Goal: Task Accomplishment & Management: Manage account settings

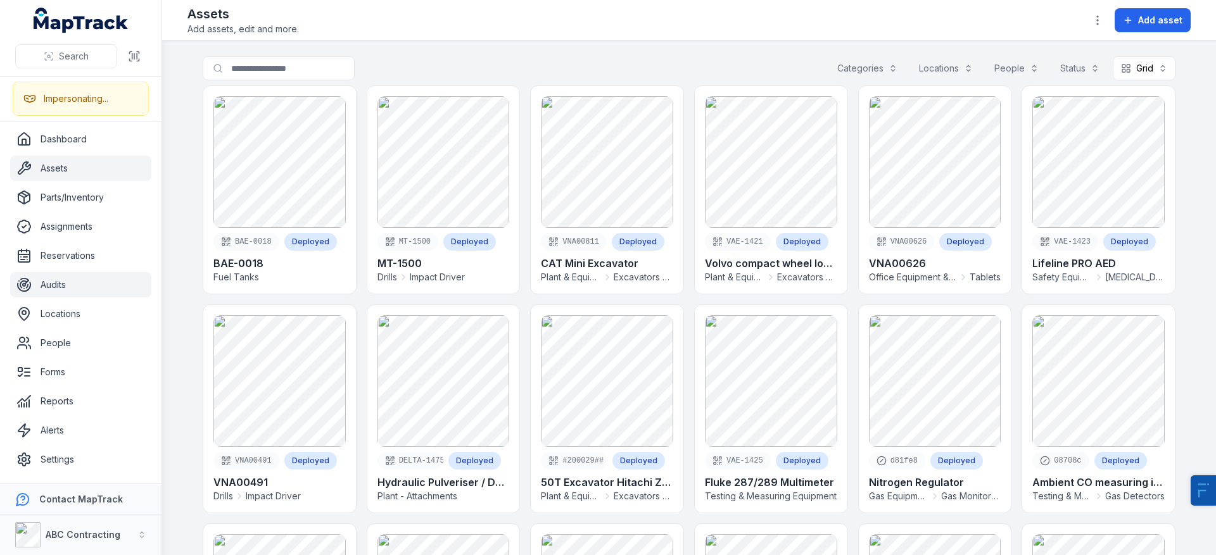
click at [85, 278] on link "Audits" at bounding box center [80, 284] width 141 height 25
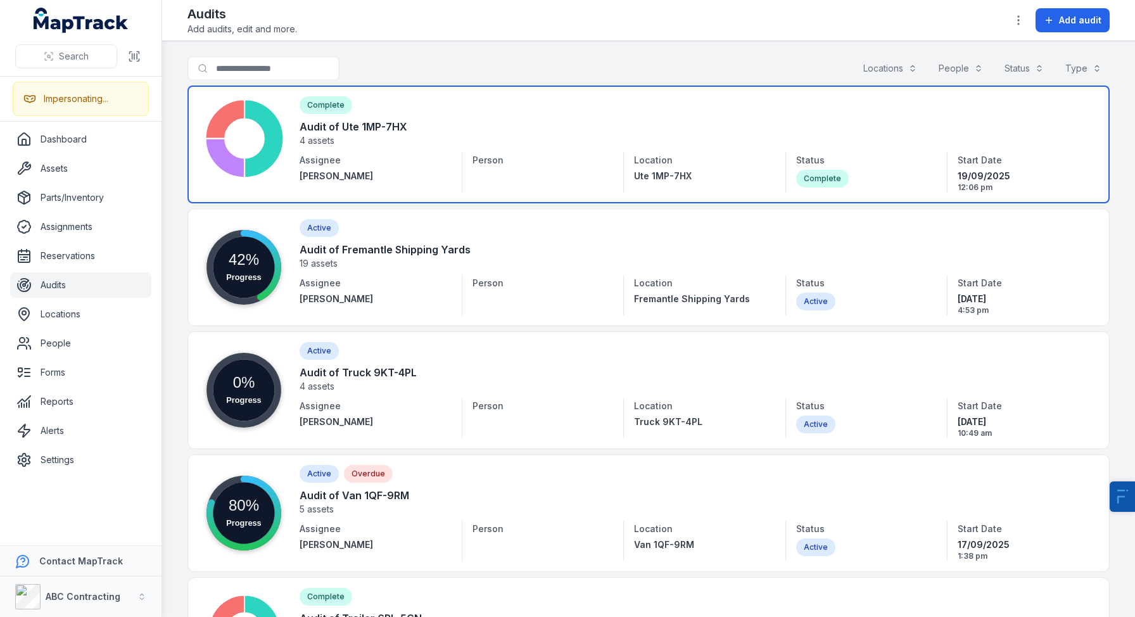
click at [371, 160] on link at bounding box center [648, 144] width 922 height 118
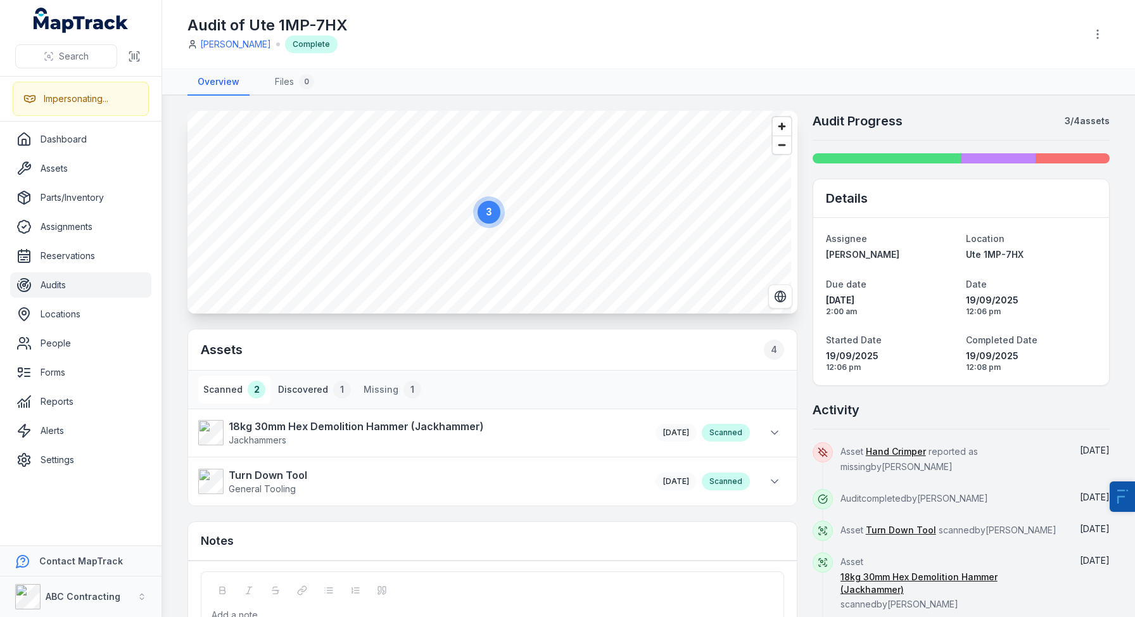
click at [308, 390] on button "Discovered 1" at bounding box center [314, 389] width 83 height 28
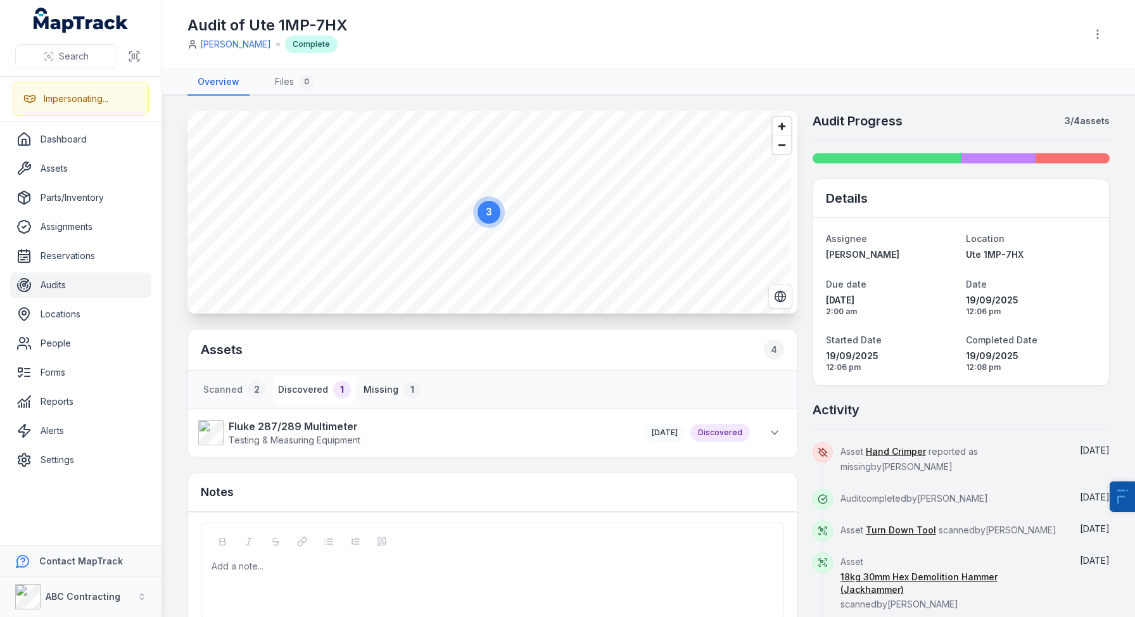
click at [376, 385] on button "Missing 1" at bounding box center [392, 389] width 68 height 28
click at [204, 389] on button "Scanned 2" at bounding box center [234, 389] width 72 height 28
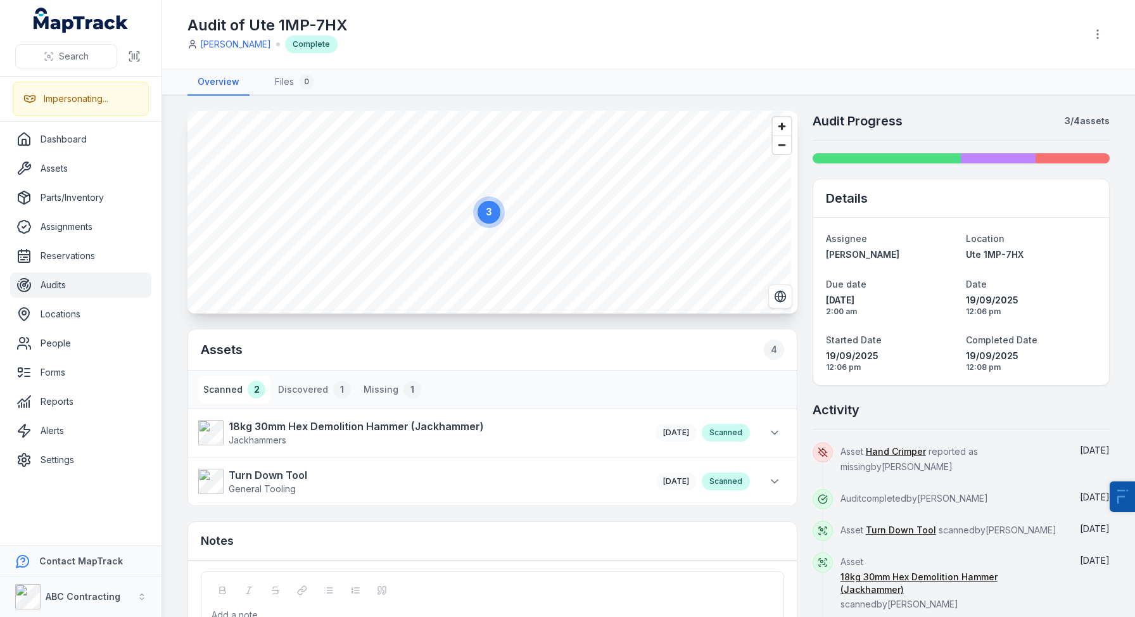
click at [259, 387] on div "2" at bounding box center [257, 390] width 18 height 18
click at [310, 391] on button "Discovered 1" at bounding box center [314, 389] width 83 height 28
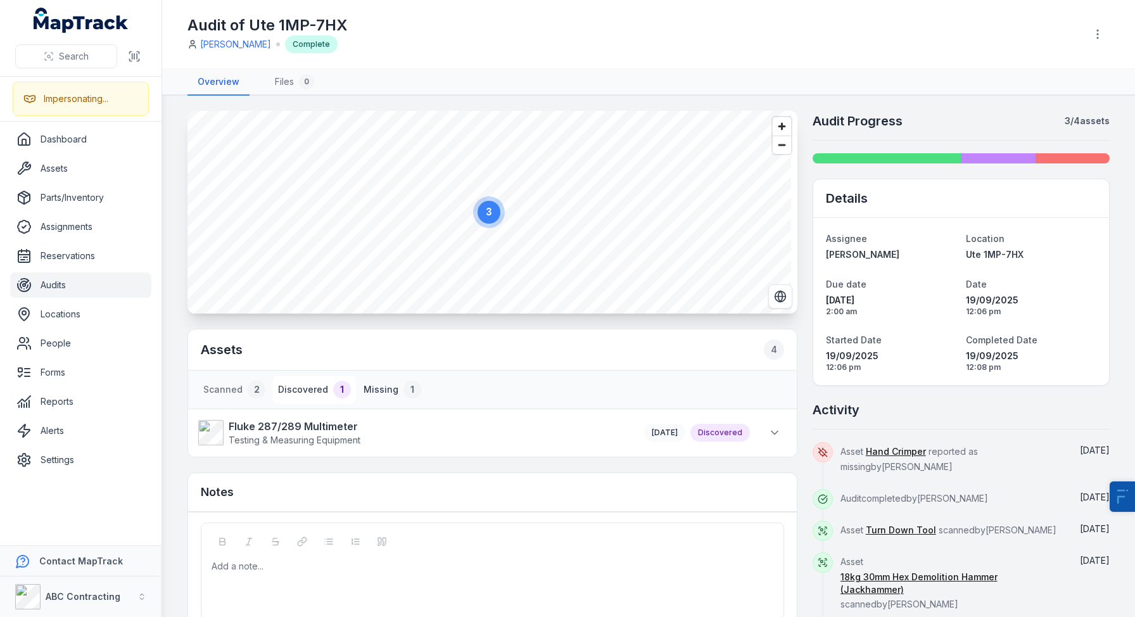
click at [387, 387] on button "Missing 1" at bounding box center [392, 389] width 68 height 28
click at [384, 384] on button "Missing 1" at bounding box center [392, 389] width 68 height 28
click at [317, 27] on h1 "Audit of Ute 1MP-7HX" at bounding box center [267, 25] width 160 height 20
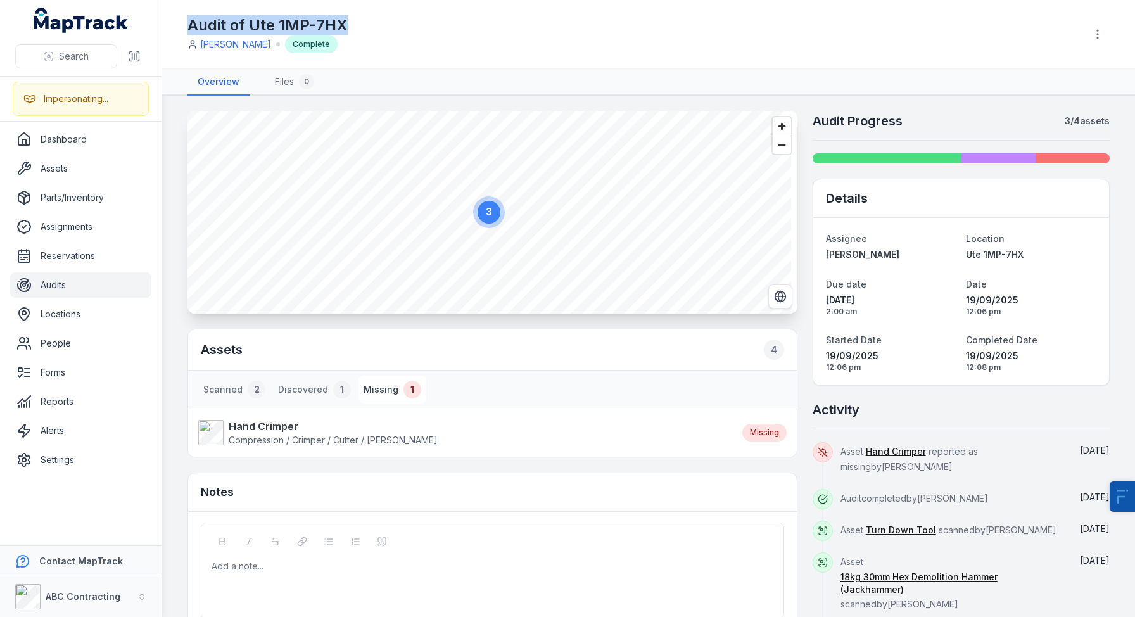
click at [317, 27] on h1 "Audit of Ute 1MP-7HX" at bounding box center [267, 25] width 160 height 20
click at [482, 26] on div "Audit of Ute 1MP-7HX [PERSON_NAME] Complete" at bounding box center [631, 34] width 888 height 38
click at [233, 389] on button "Scanned 2" at bounding box center [234, 389] width 72 height 28
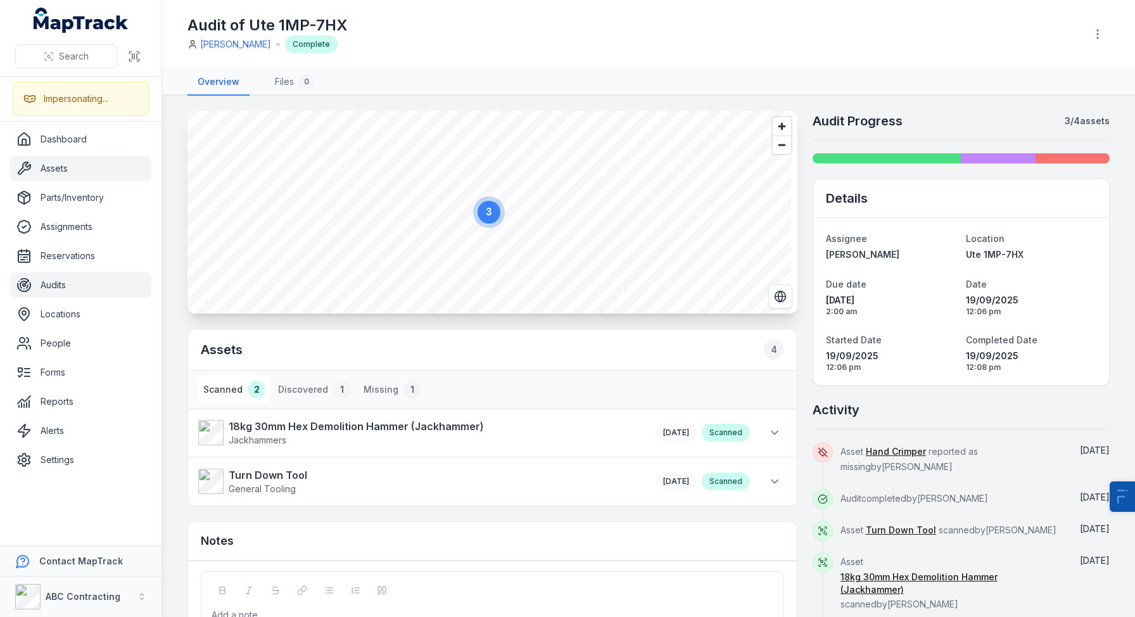
click at [78, 163] on link "Assets" at bounding box center [80, 168] width 141 height 25
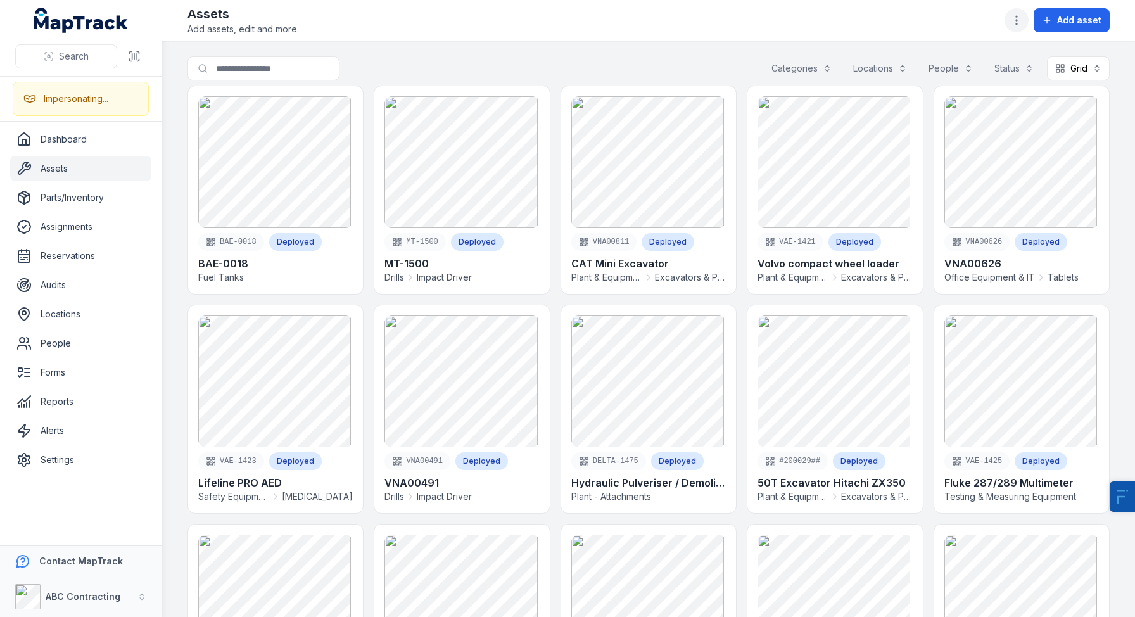
click at [1023, 15] on icon "button" at bounding box center [1016, 20] width 13 height 13
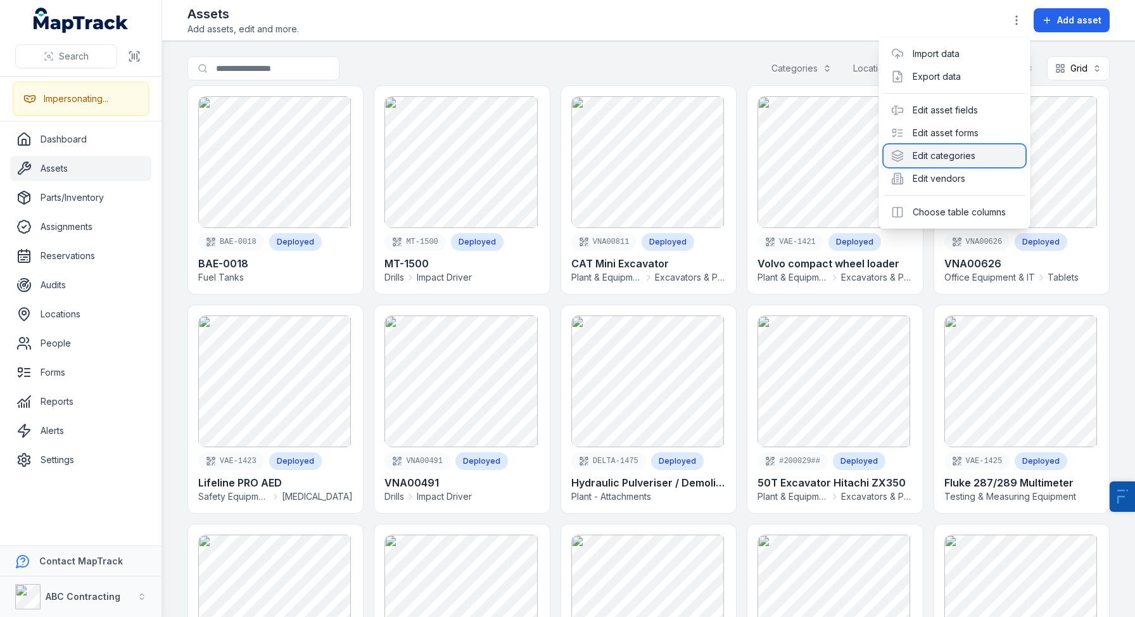
click at [959, 154] on div "Edit categories" at bounding box center [954, 155] width 142 height 23
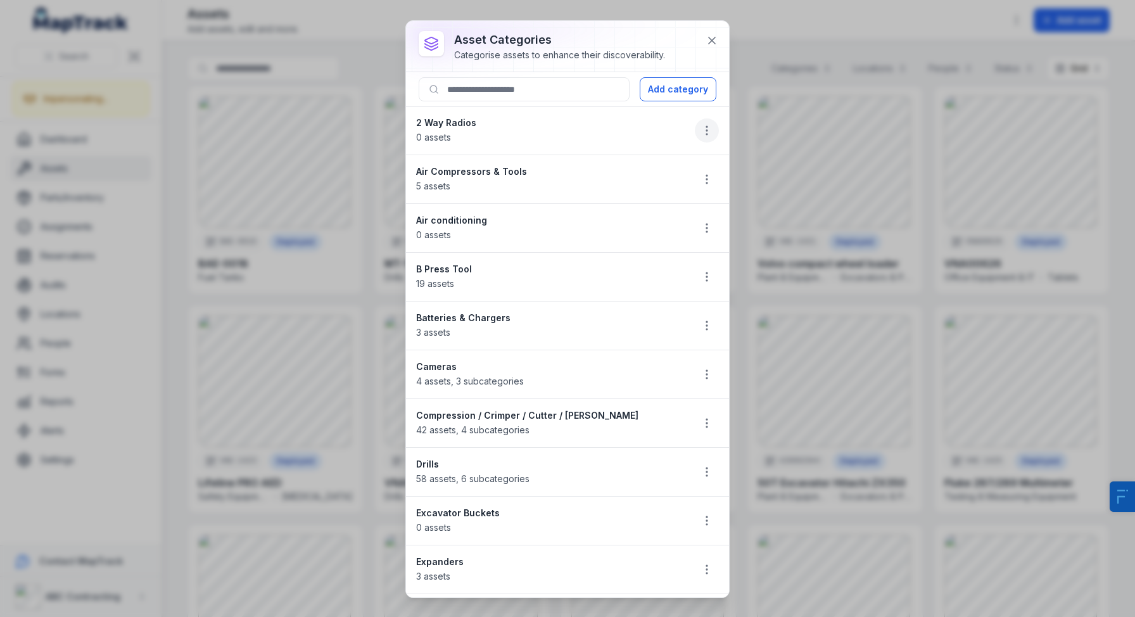
click at [703, 130] on button "button" at bounding box center [707, 130] width 24 height 24
click at [650, 170] on div "Edit" at bounding box center [633, 164] width 142 height 23
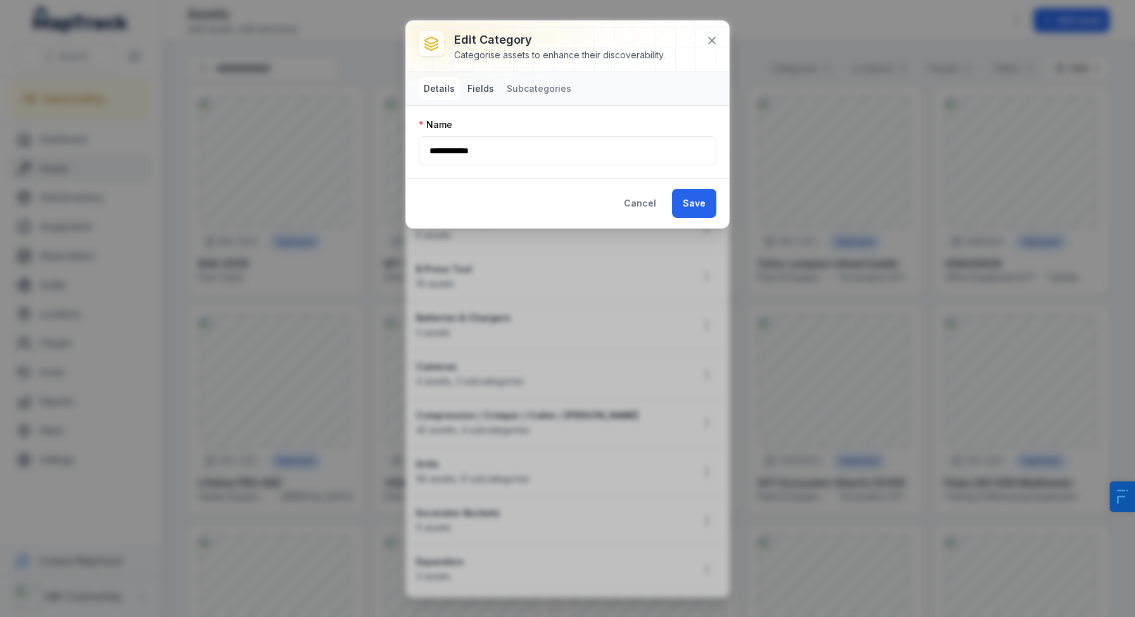
click at [487, 90] on button "Fields" at bounding box center [480, 88] width 37 height 23
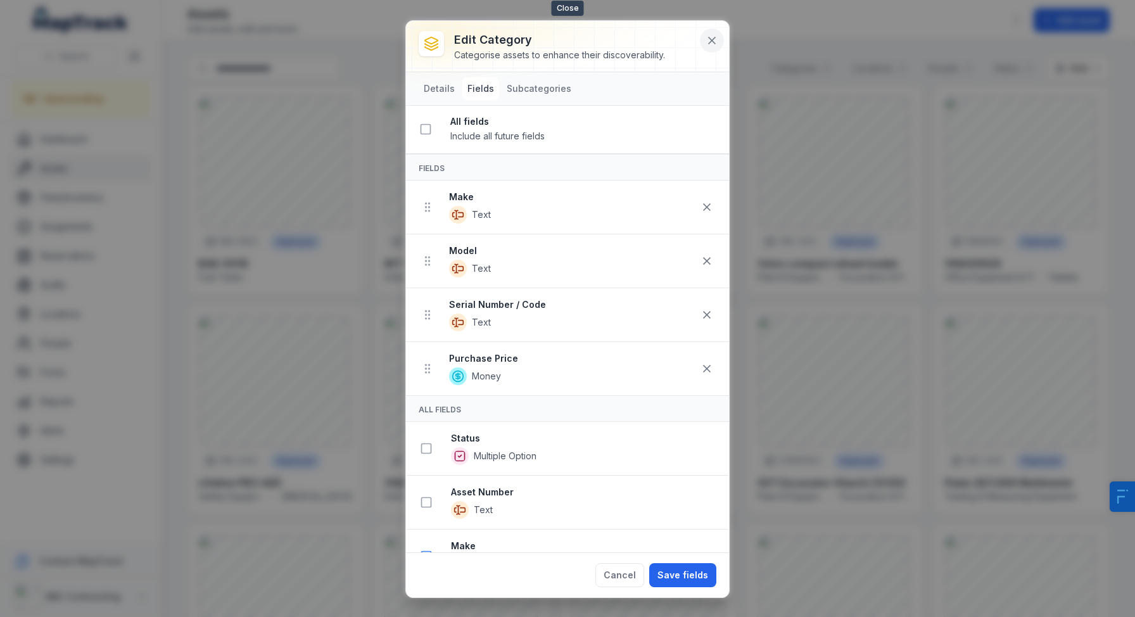
click at [716, 36] on icon at bounding box center [711, 40] width 13 height 13
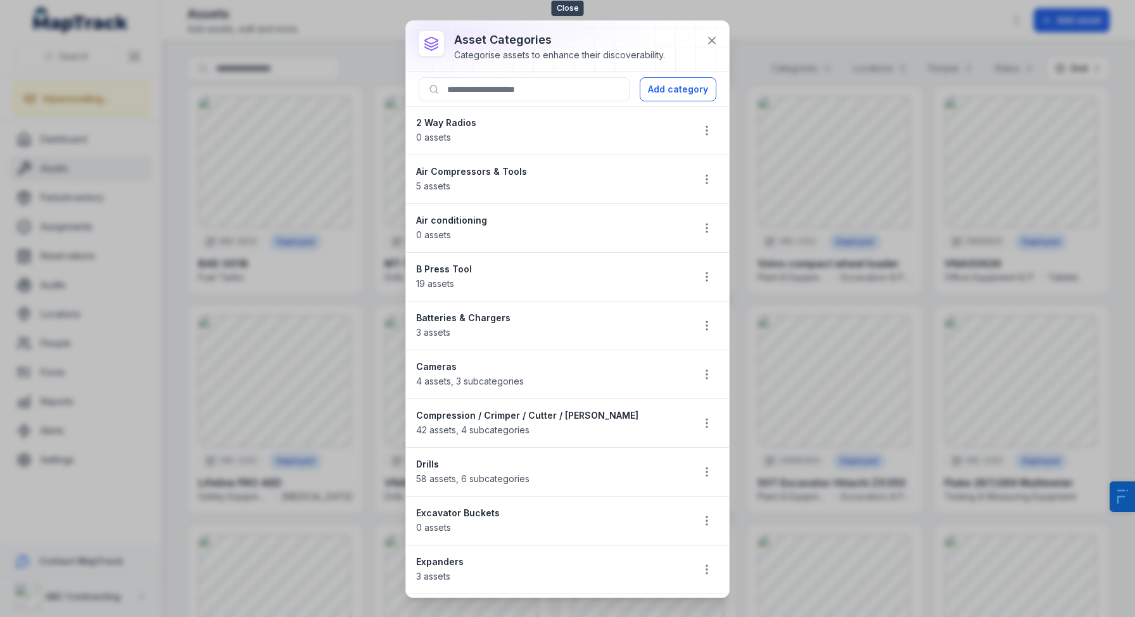
click at [716, 36] on icon at bounding box center [711, 40] width 13 height 13
